Goal: Find specific page/section: Find specific page/section

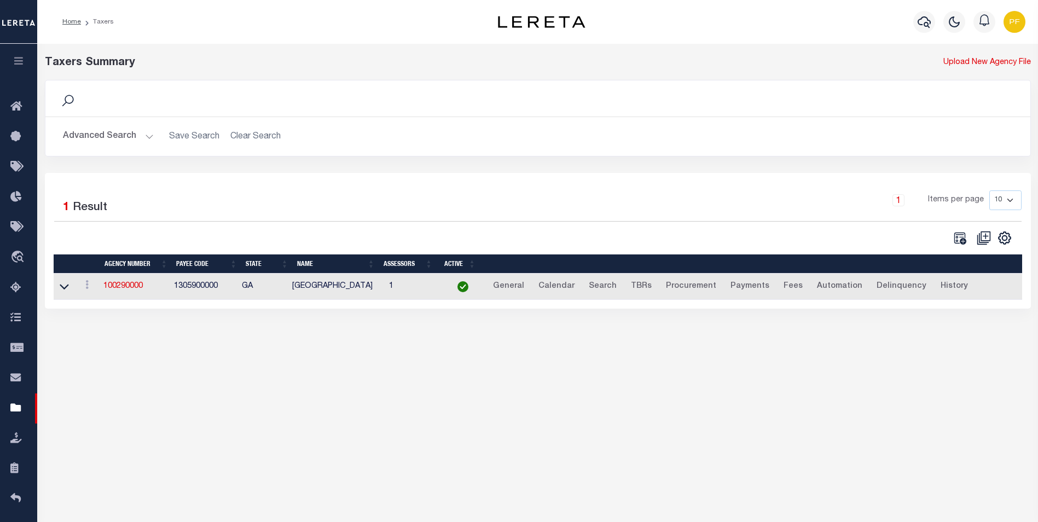
click at [149, 136] on button "Advanced Search" at bounding box center [108, 136] width 91 height 21
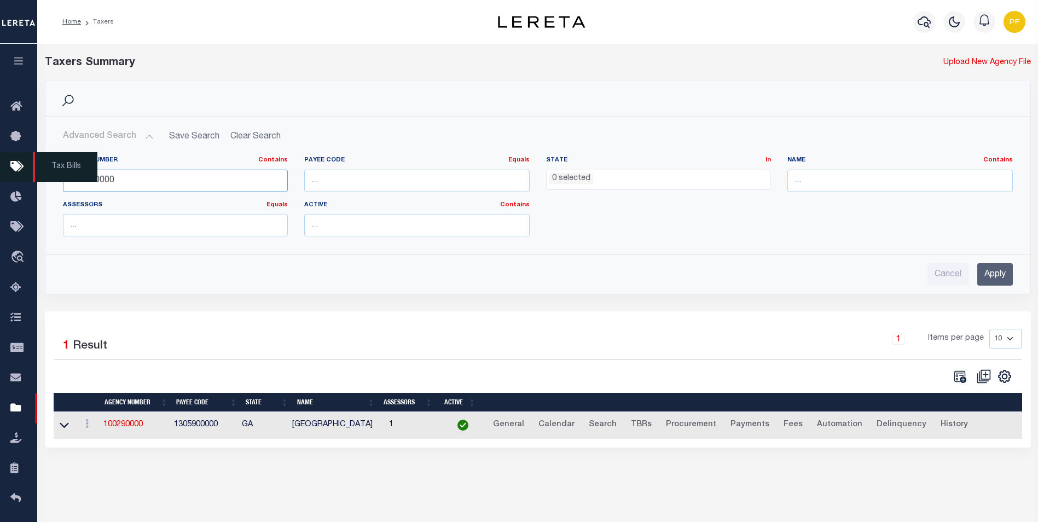
drag, startPoint x: 118, startPoint y: 183, endPoint x: 0, endPoint y: 177, distance: 117.8
click at [0, 177] on html "Home Taxers" at bounding box center [519, 290] width 1038 height 580
type input "421450000"
click at [956, 282] on input "Apply" at bounding box center [995, 274] width 36 height 22
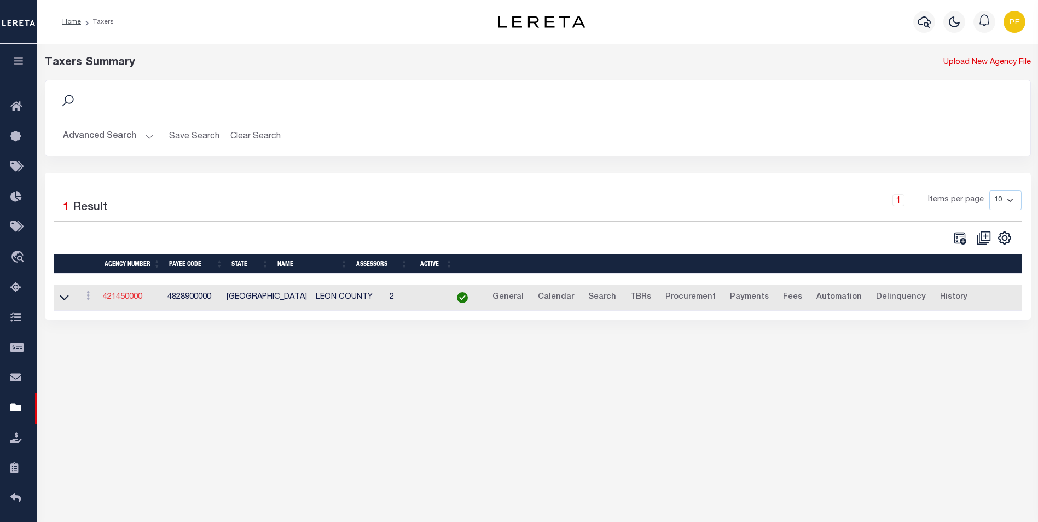
click at [119, 294] on link "421450000" at bounding box center [122, 297] width 39 height 8
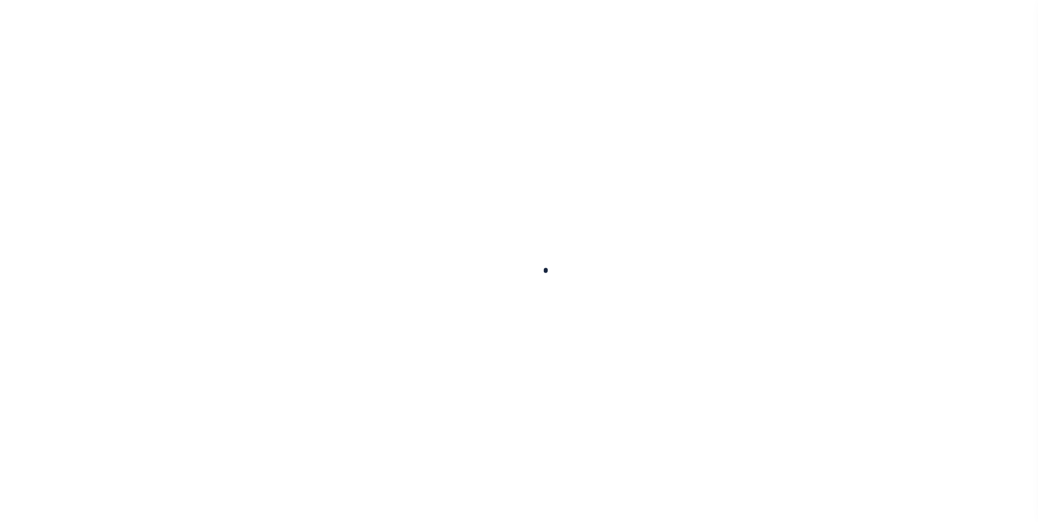
select select
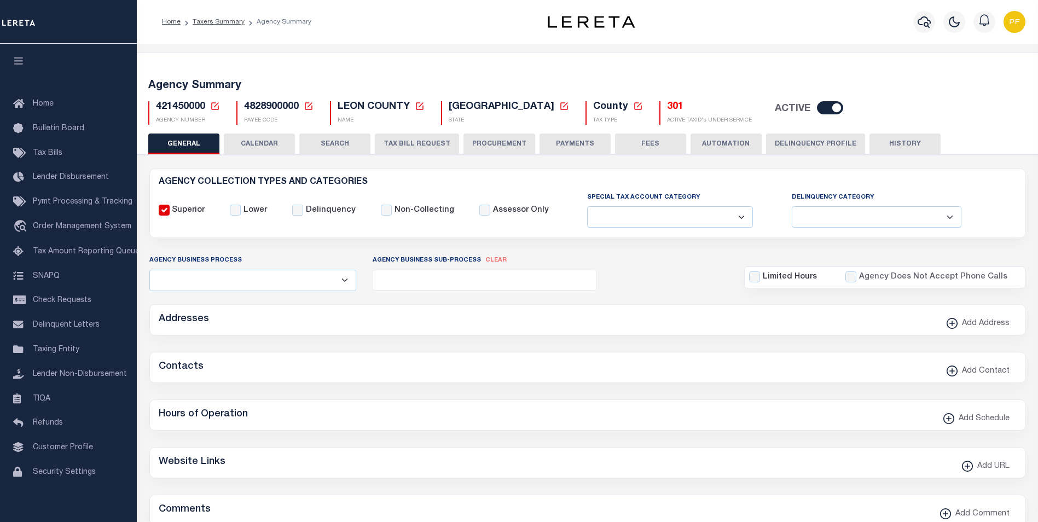
checkbox input "false"
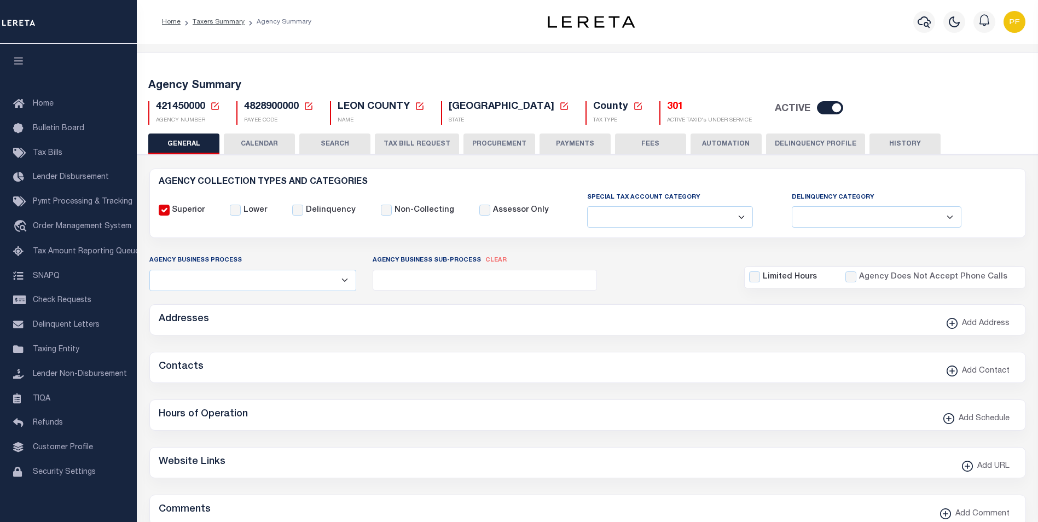
type input "4828900000"
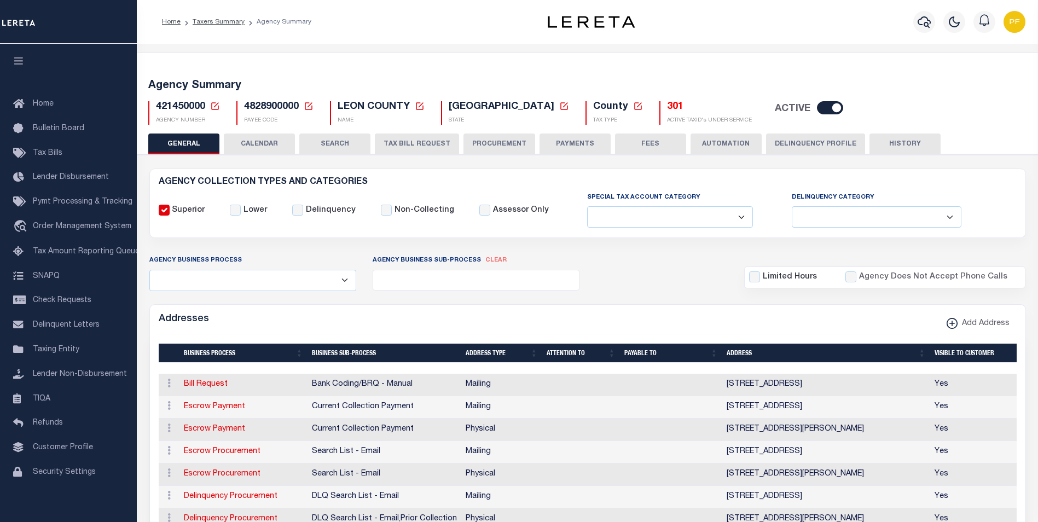
click at [585, 73] on link "See Active Tax ID's" at bounding box center [616, 64] width 74 height 18
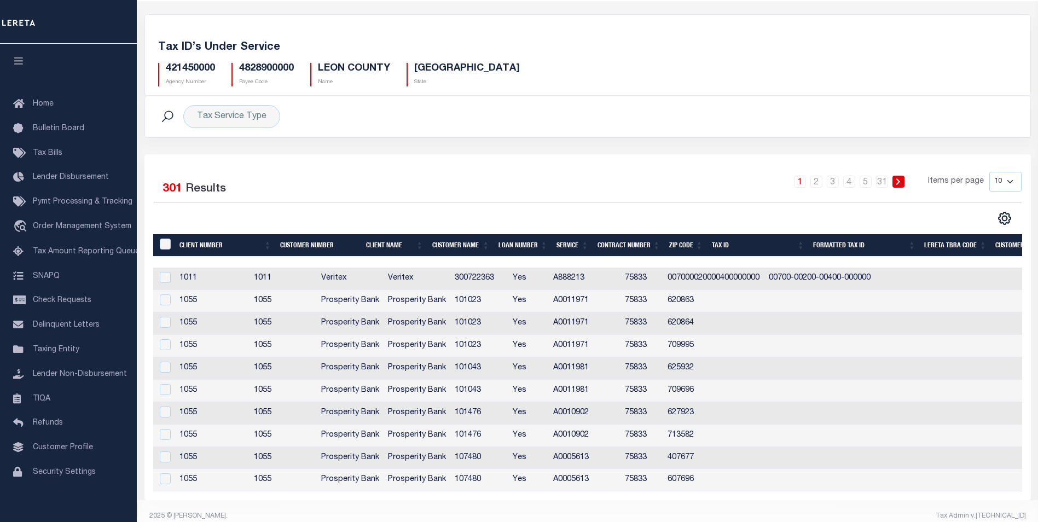
scroll to position [61, 0]
